Goal: Task Accomplishment & Management: Manage account settings

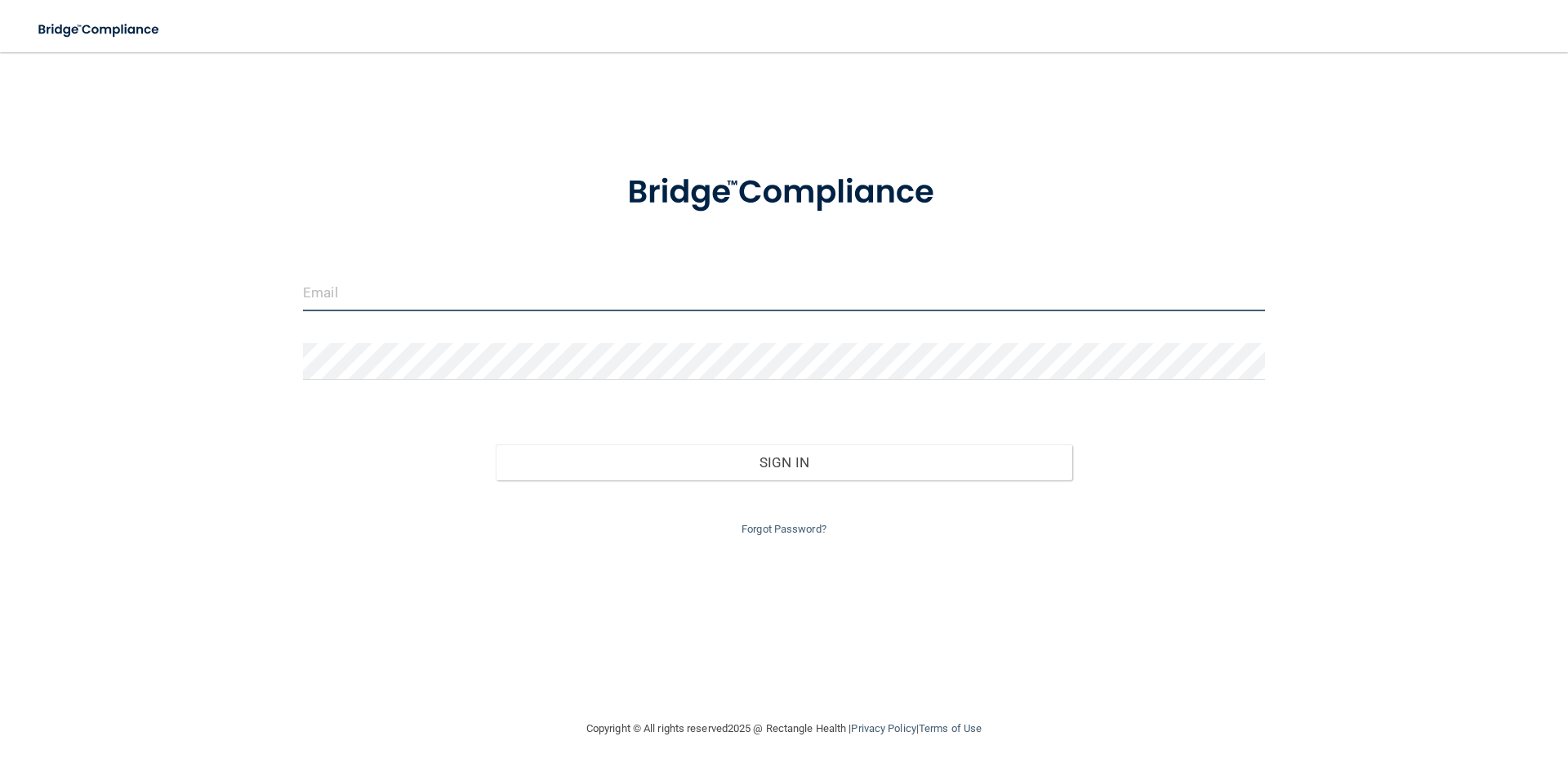
type input "[PERSON_NAME][EMAIL_ADDRESS][DOMAIN_NAME]"
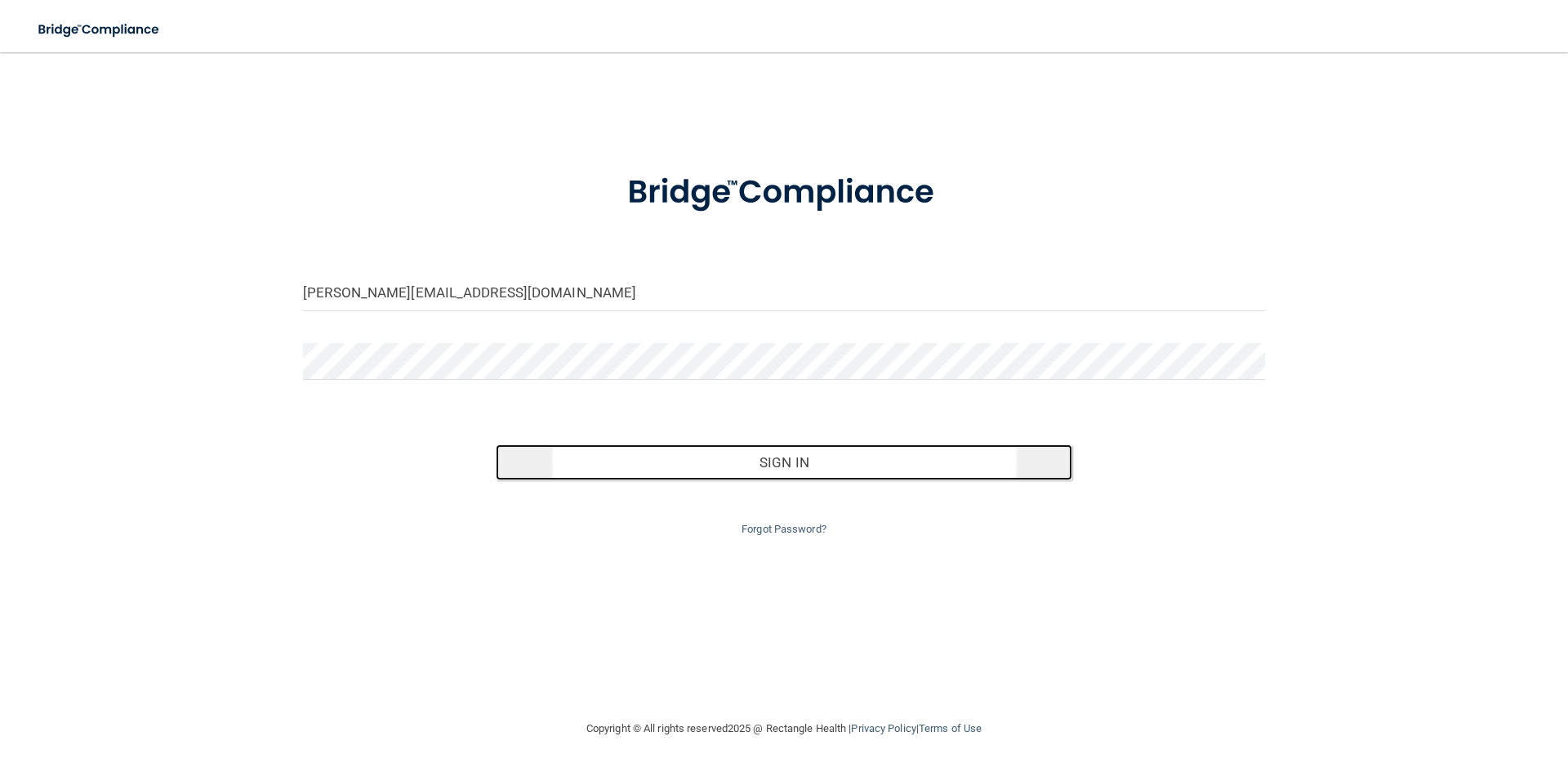
click at [800, 462] on button "Sign In" at bounding box center [784, 462] width 577 height 36
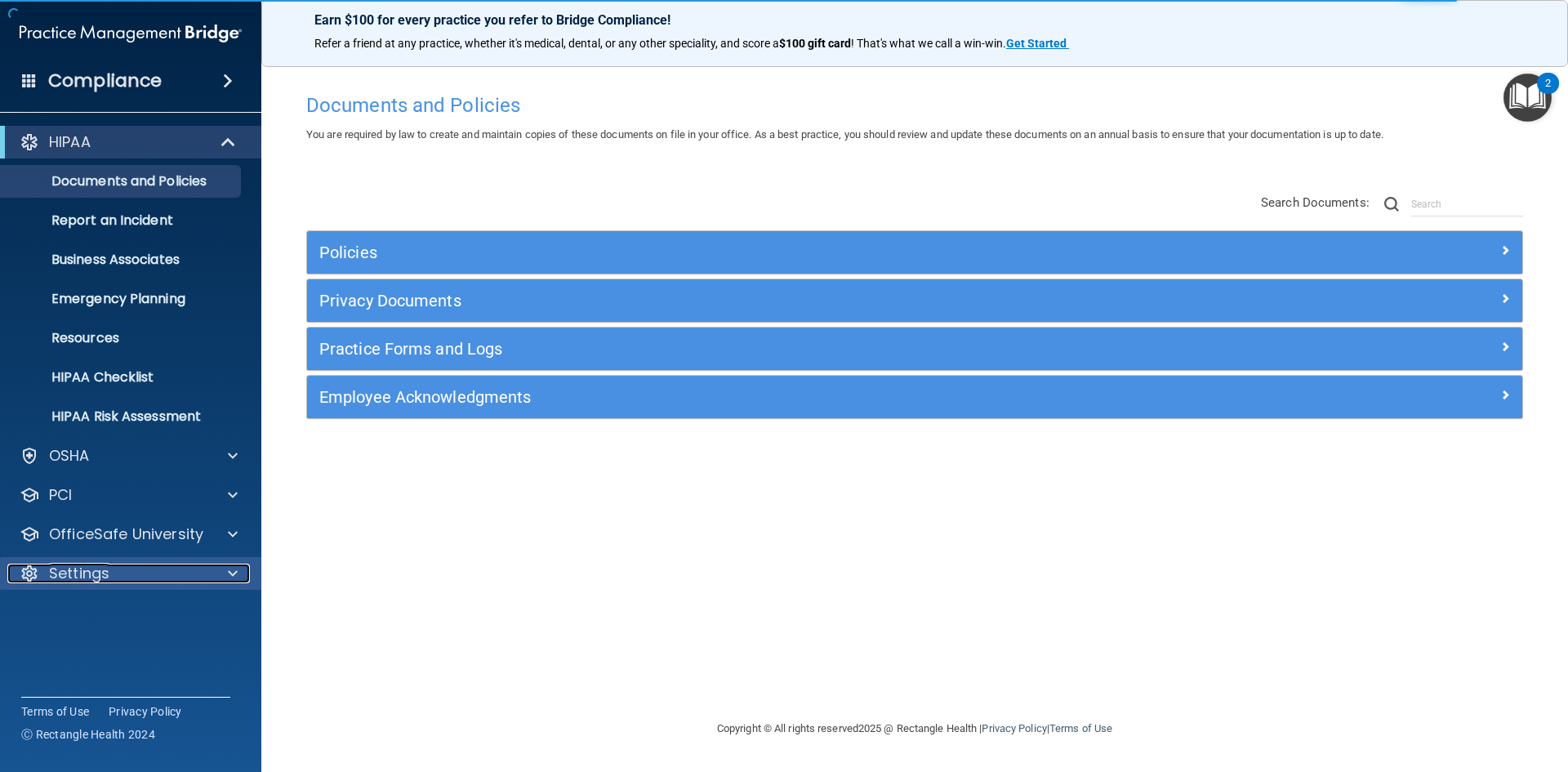
click at [161, 573] on div "Settings" at bounding box center [109, 574] width 202 height 20
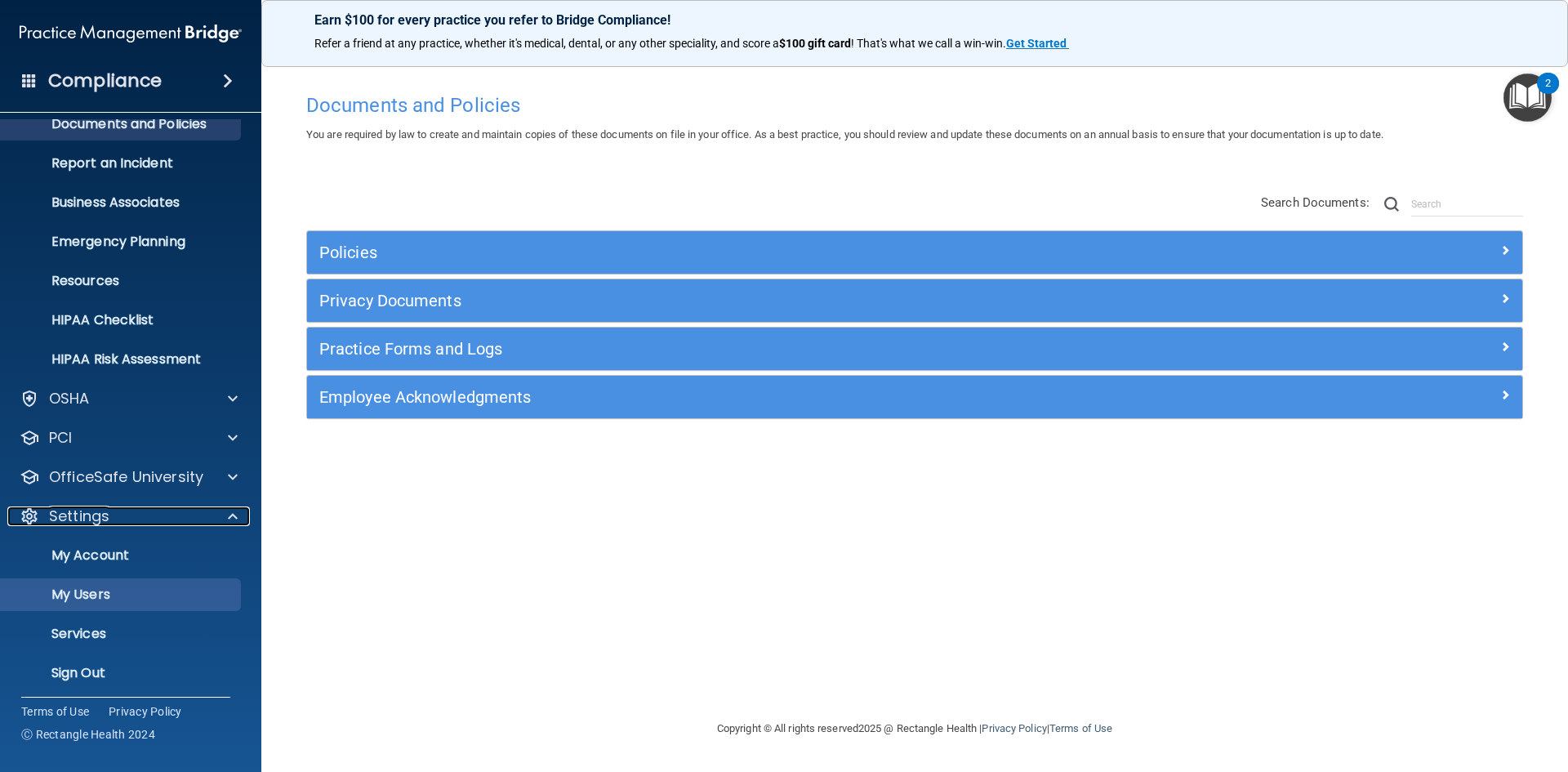
scroll to position [63, 0]
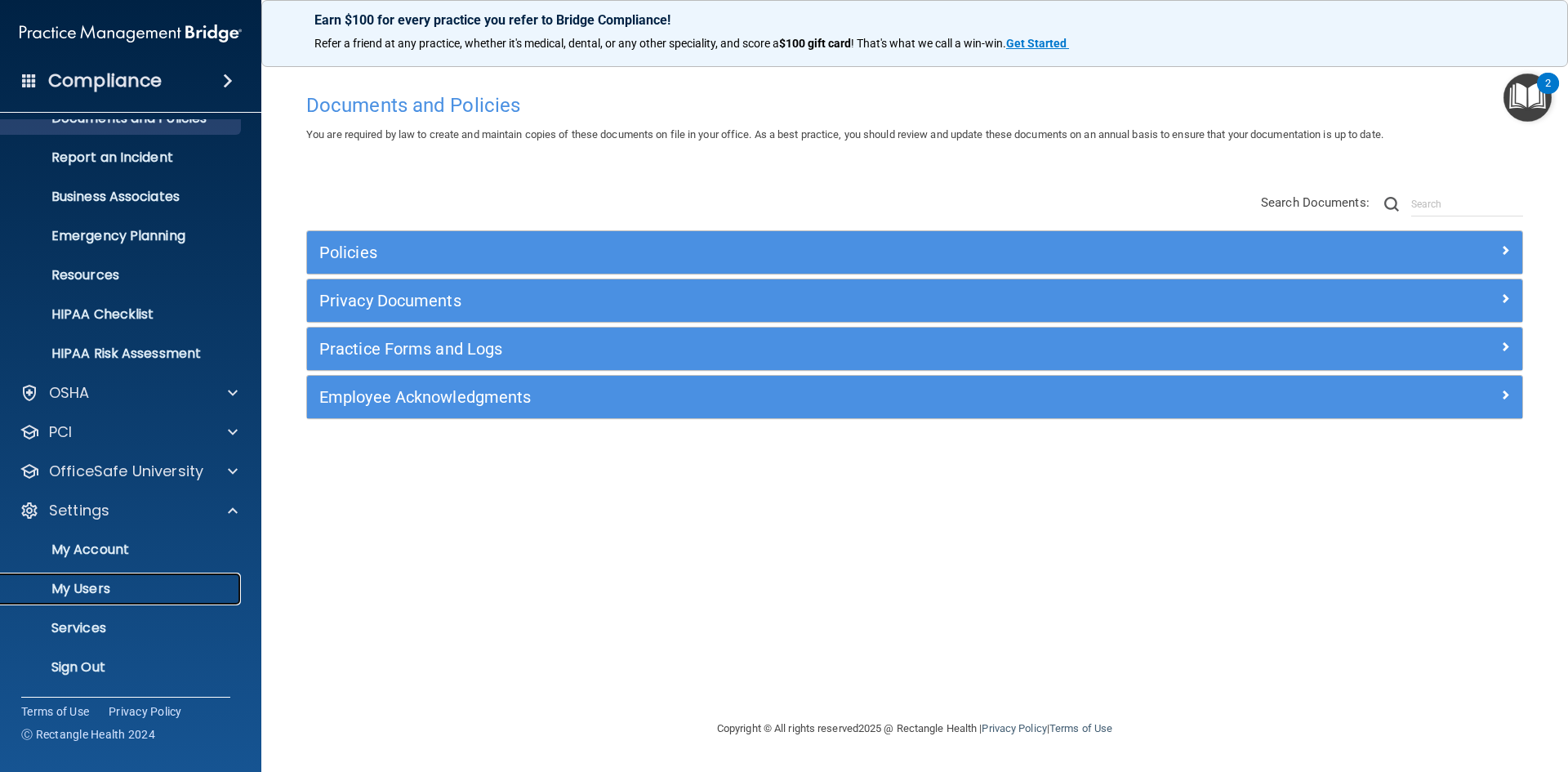
click at [161, 582] on p "My Users" at bounding box center [122, 589] width 223 height 16
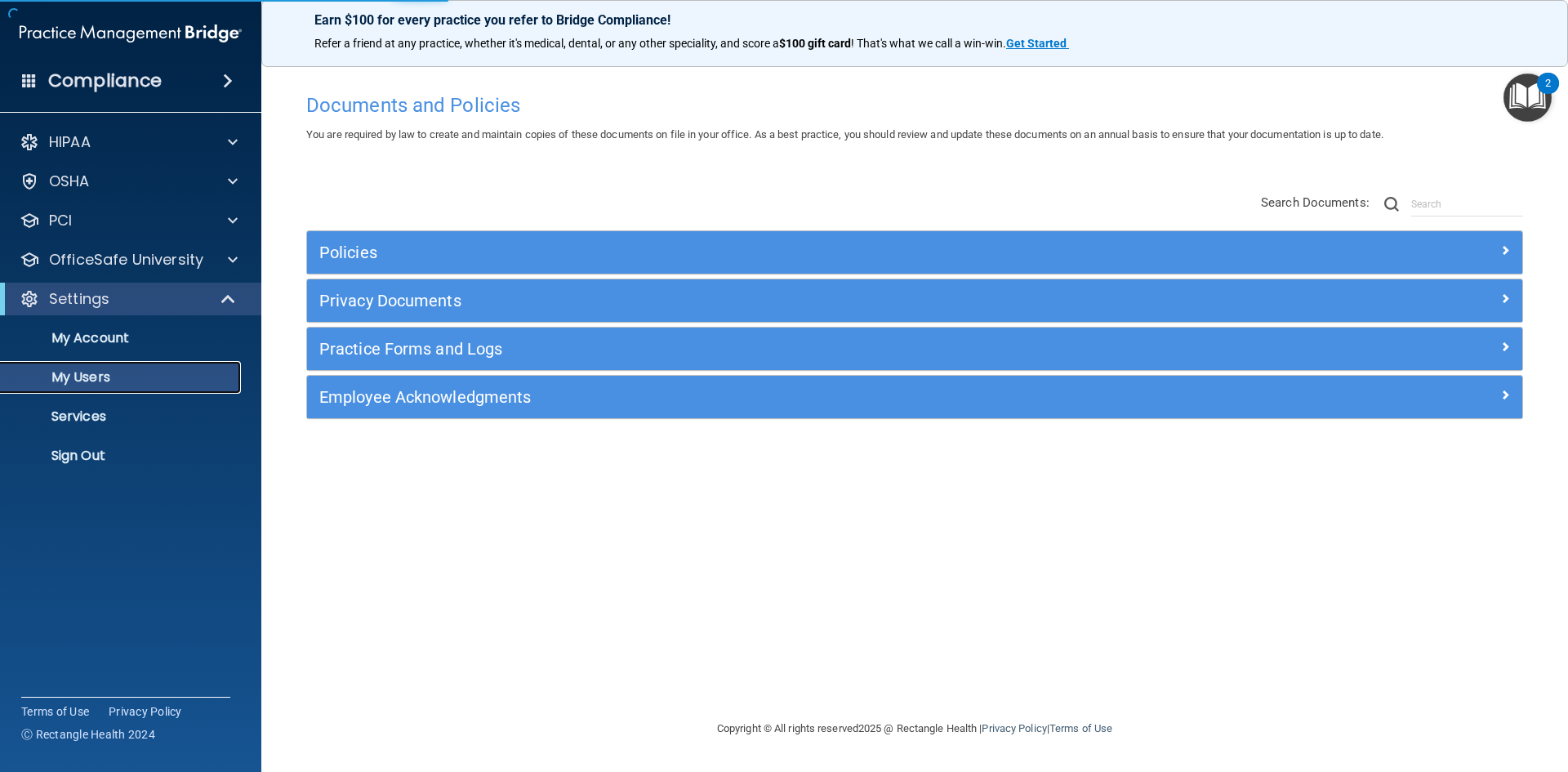
select select "20"
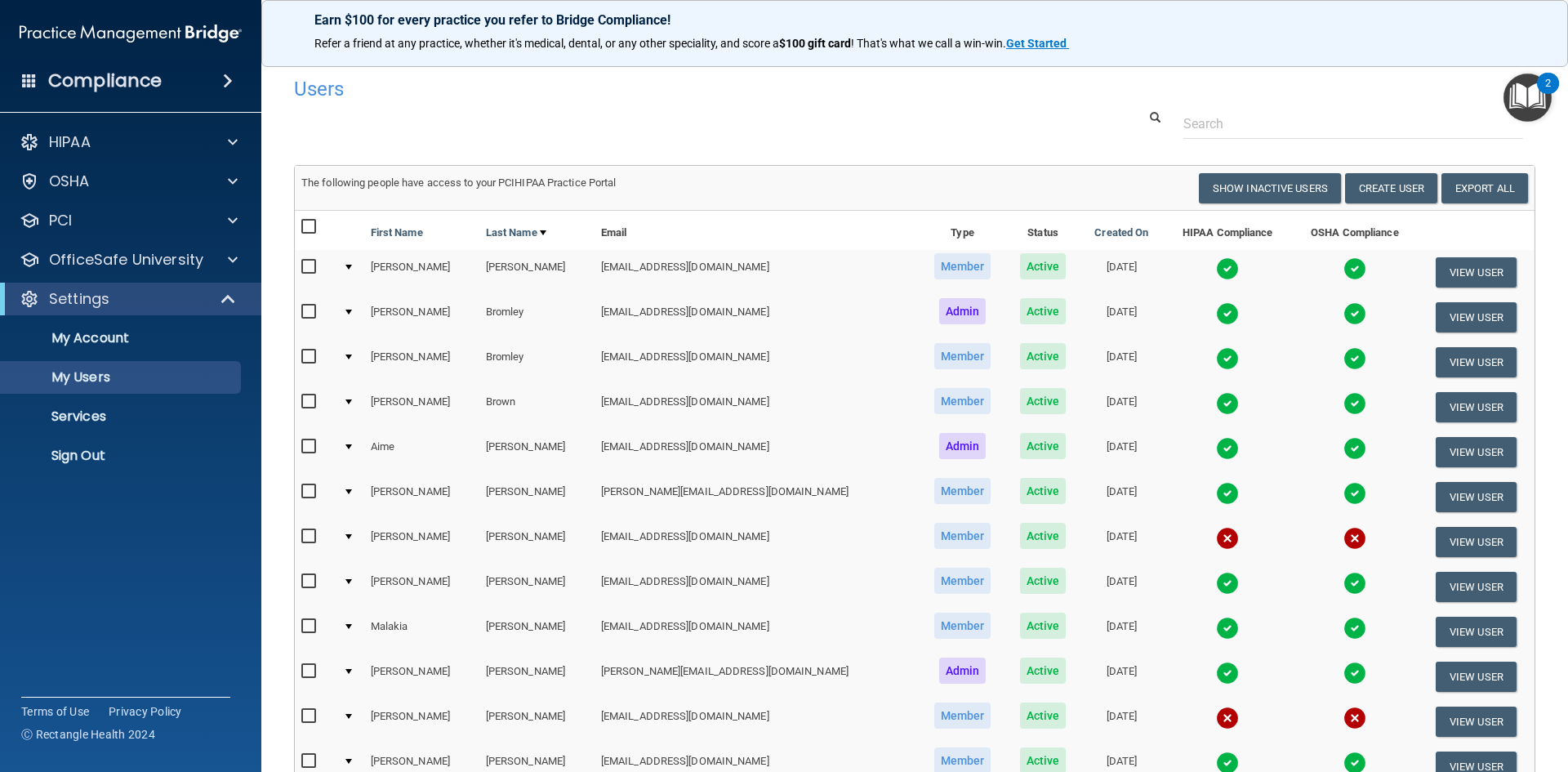
click at [308, 536] on input "checkbox" at bounding box center [311, 537] width 19 height 13
checkbox input "true"
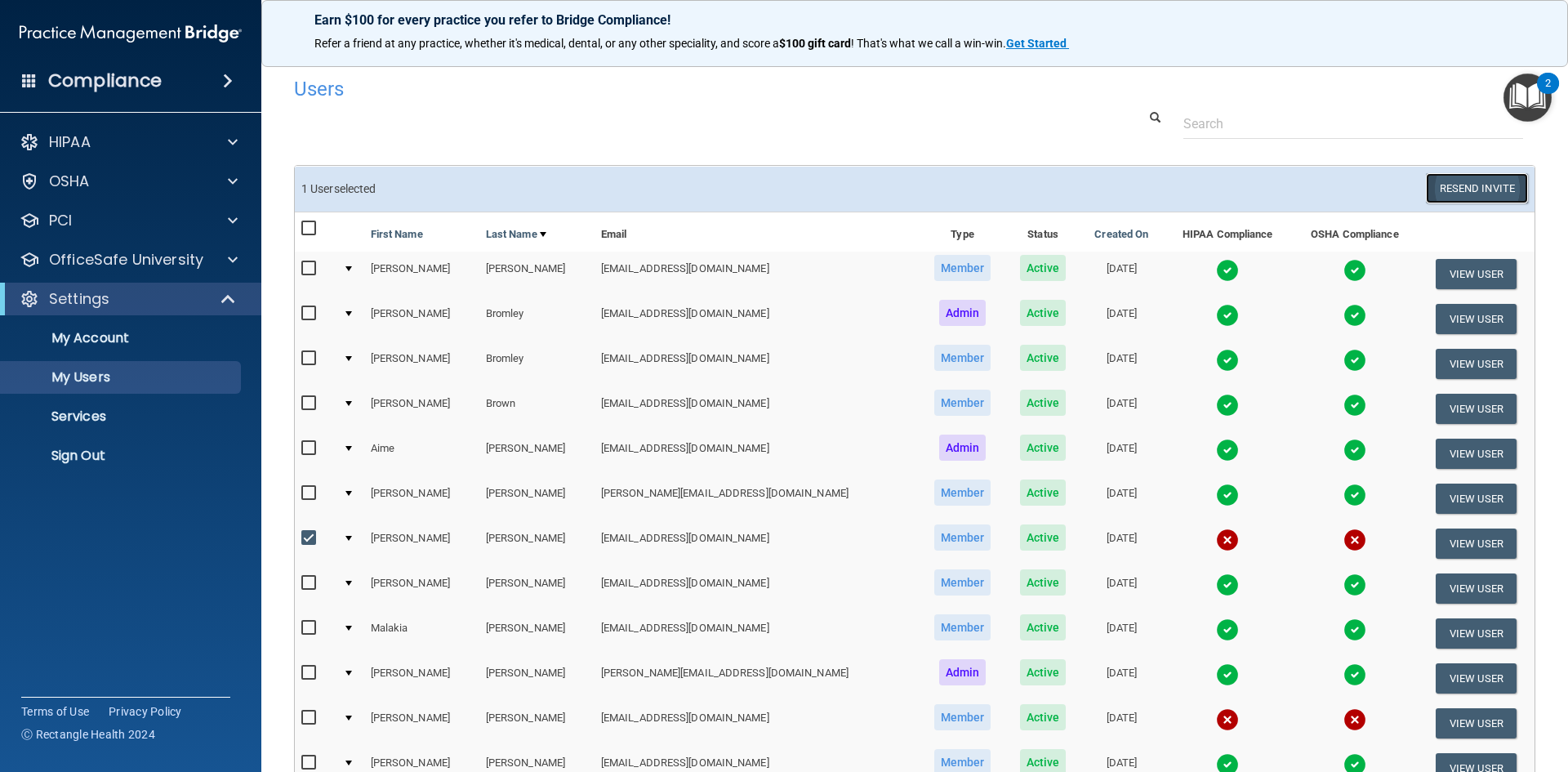
click at [1467, 193] on button "Resend Invite" at bounding box center [1476, 188] width 102 height 30
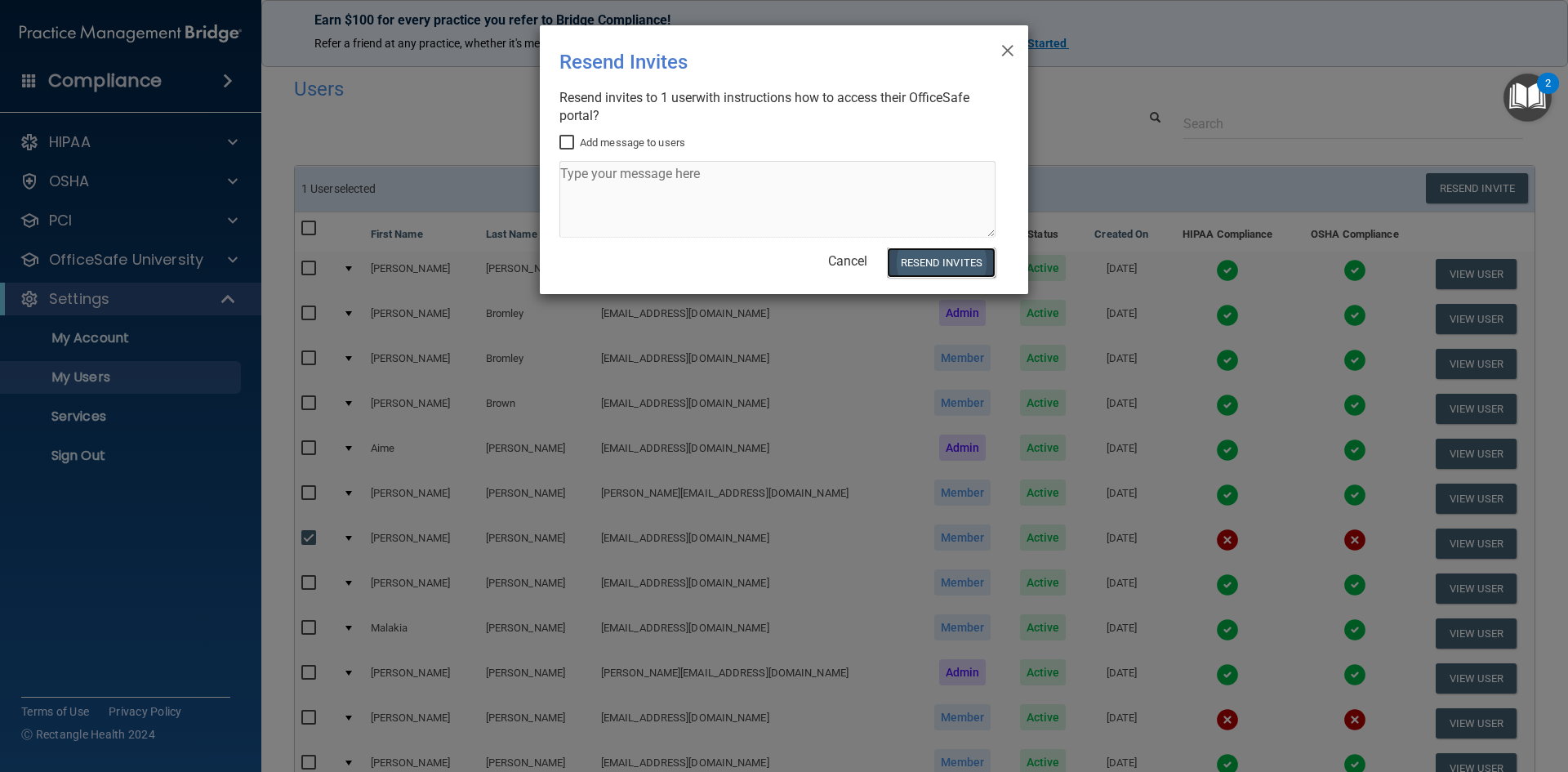
click at [945, 264] on button "Resend Invites" at bounding box center [941, 263] width 109 height 30
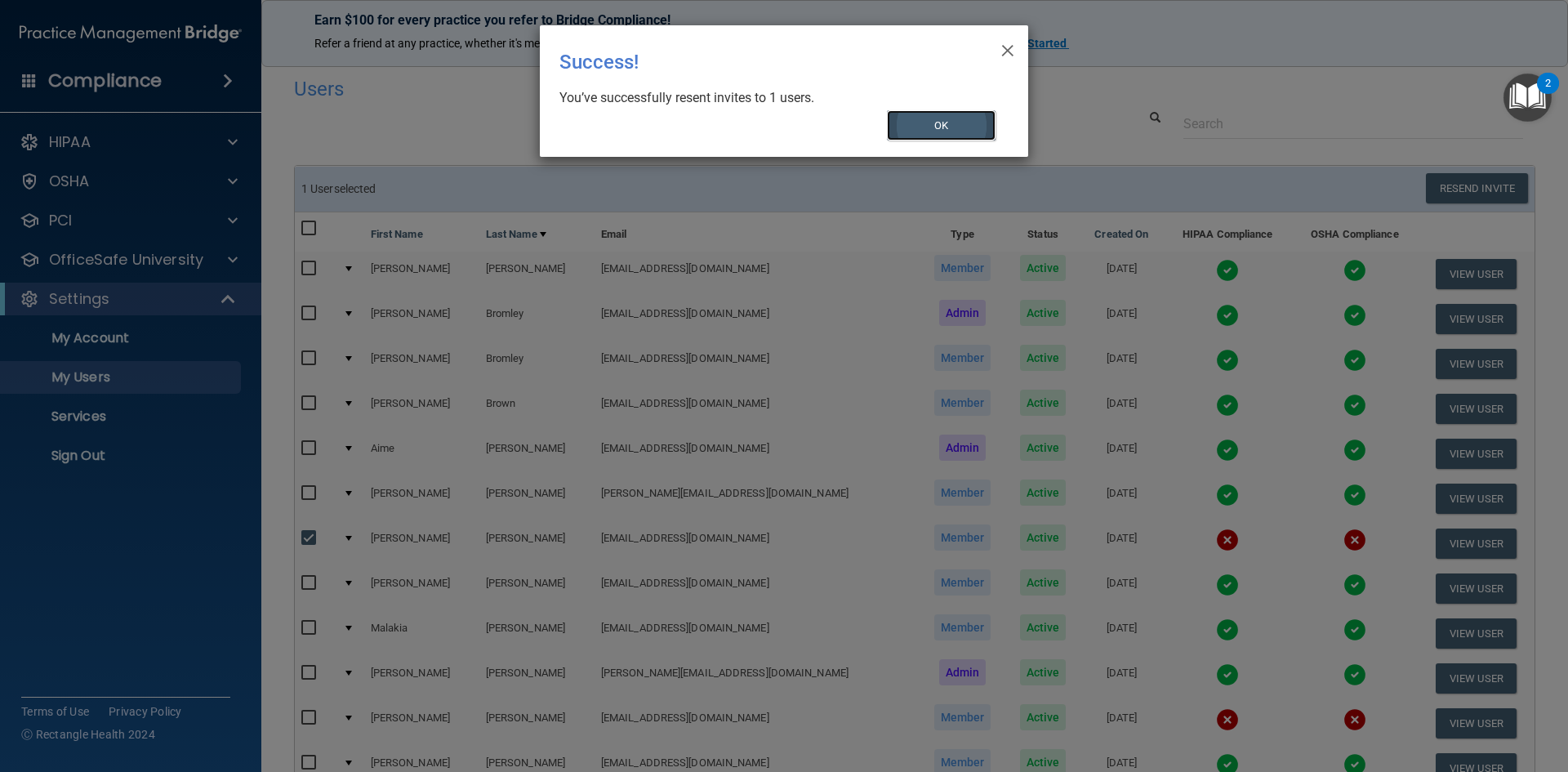
click at [964, 124] on button "OK" at bounding box center [942, 126] width 110 height 30
